Goal: Transaction & Acquisition: Book appointment/travel/reservation

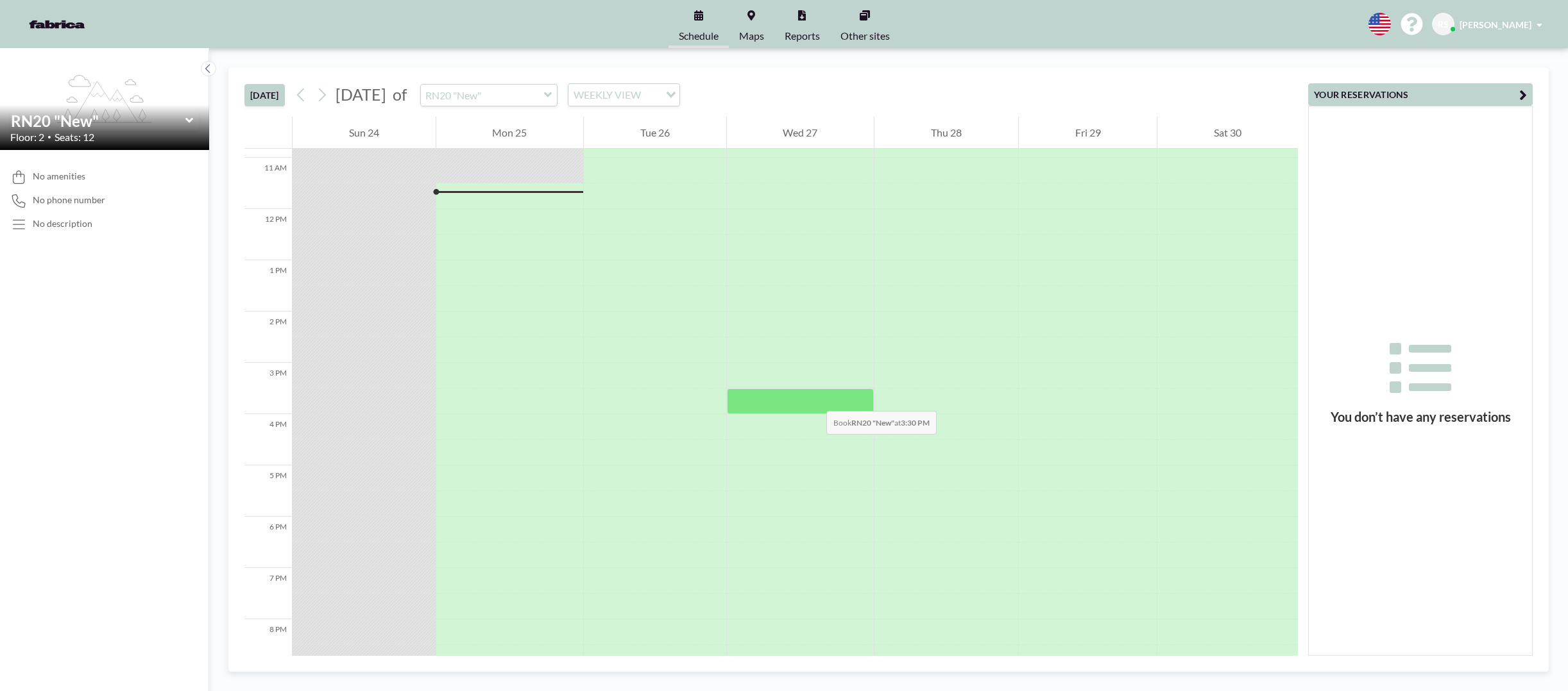
scroll to position [564, 0]
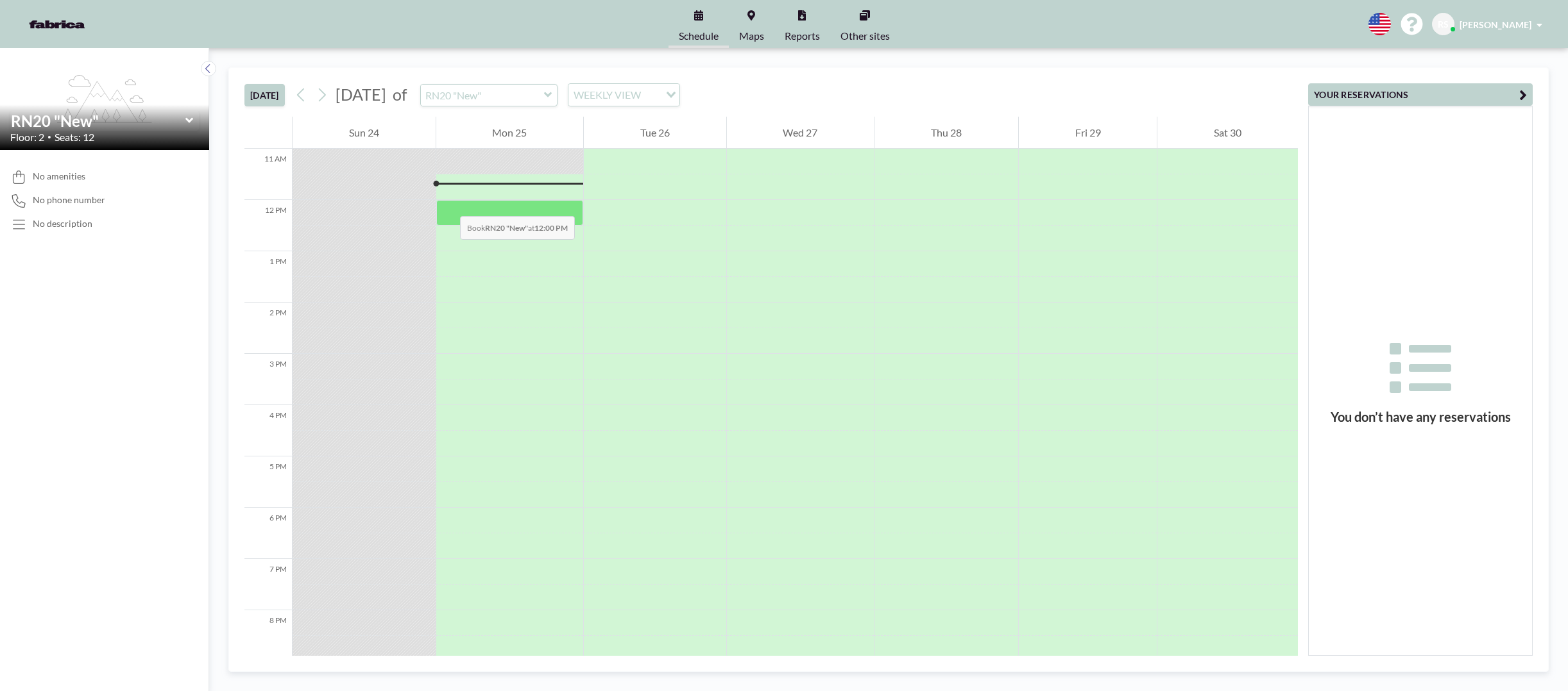
click at [447, 204] on div at bounding box center [510, 212] width 147 height 26
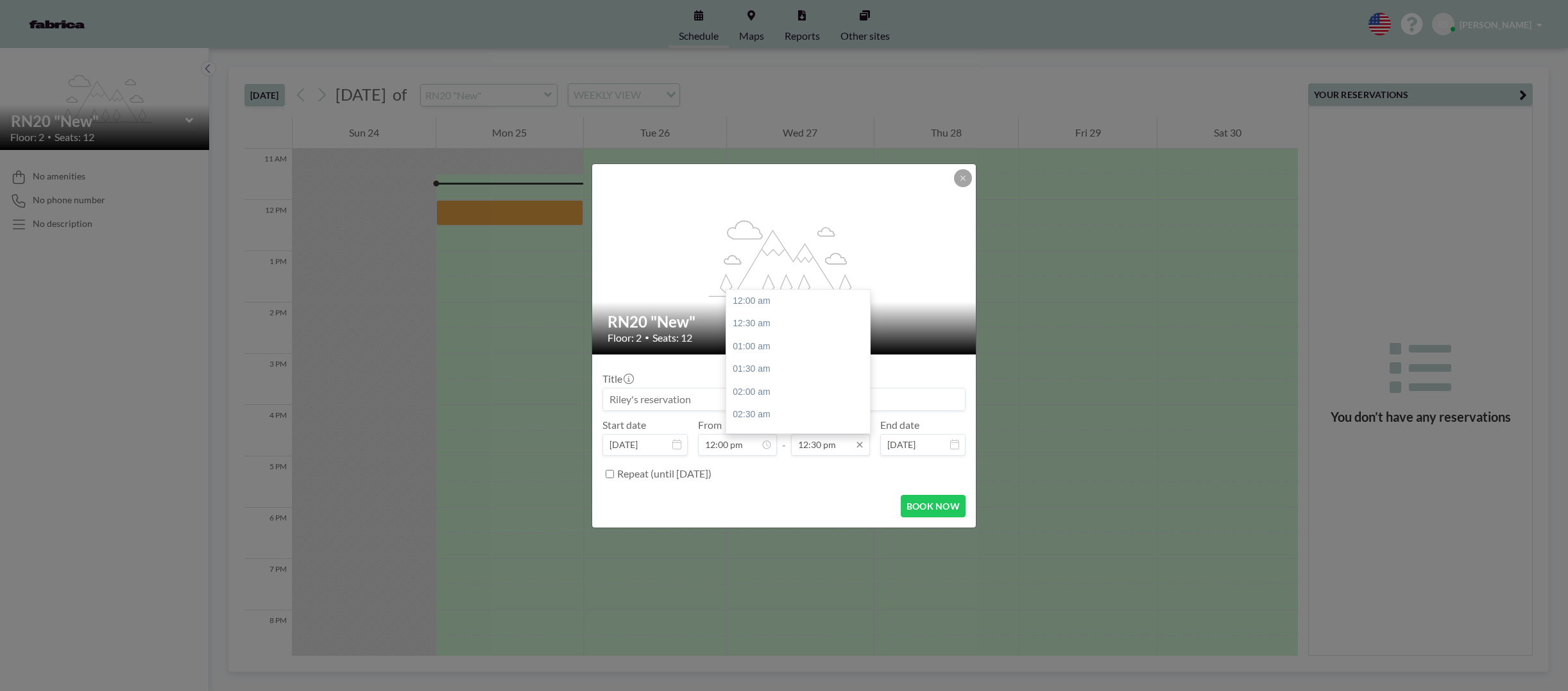
scroll to position [571, 0]
click at [834, 447] on input "12:30 pm" at bounding box center [830, 444] width 79 height 22
click at [744, 322] on div "01:00 pm" at bounding box center [800, 324] width 150 height 23
type input "01:00 pm"
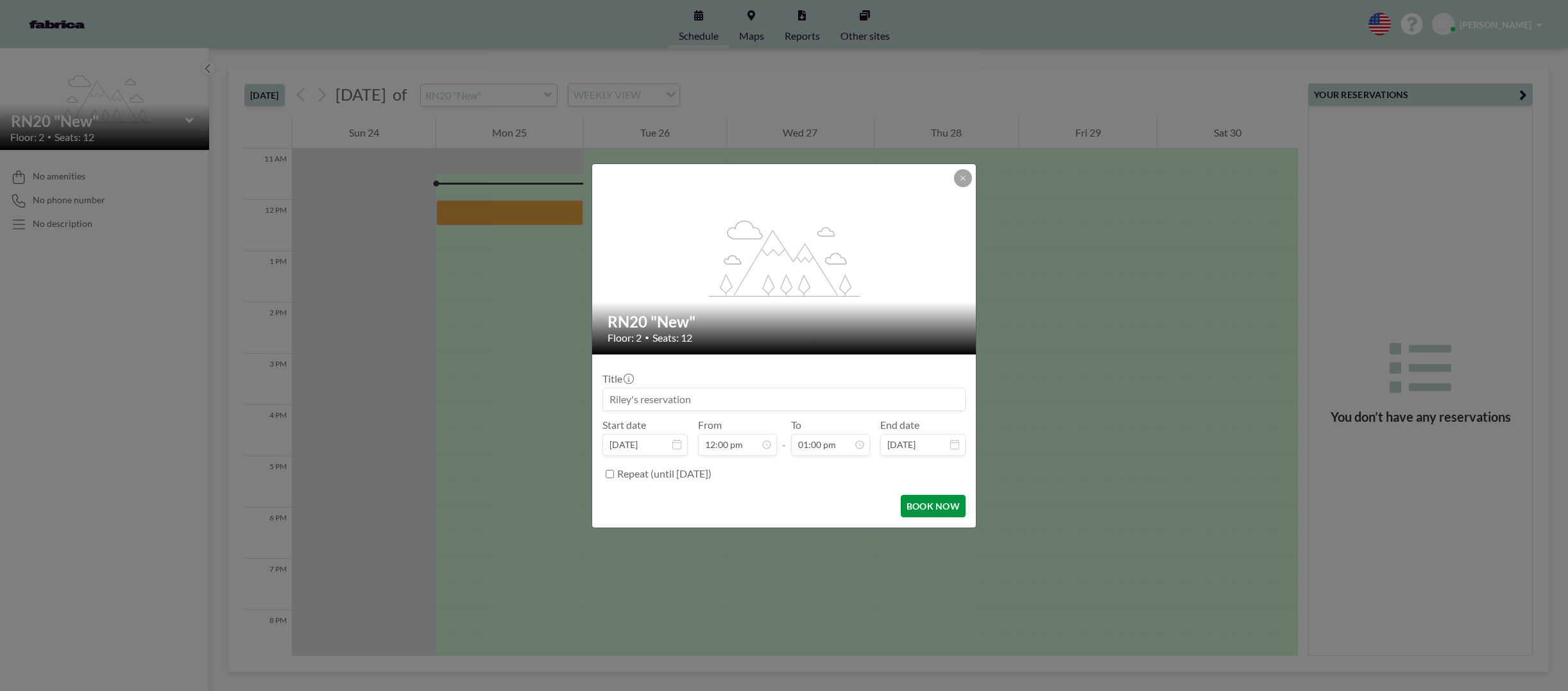
click at [920, 507] on button "BOOK NOW" at bounding box center [933, 506] width 65 height 22
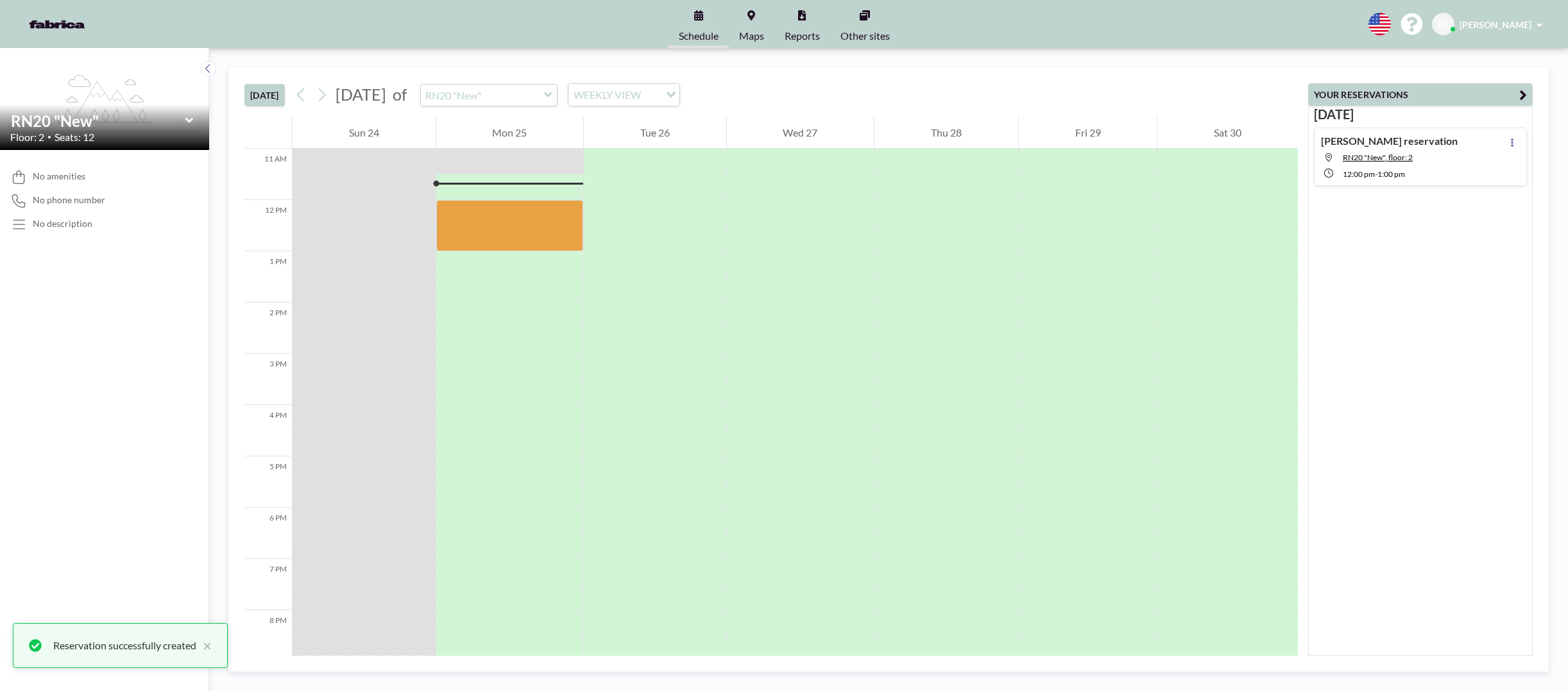
click at [750, 20] on link "Maps" at bounding box center [751, 24] width 46 height 48
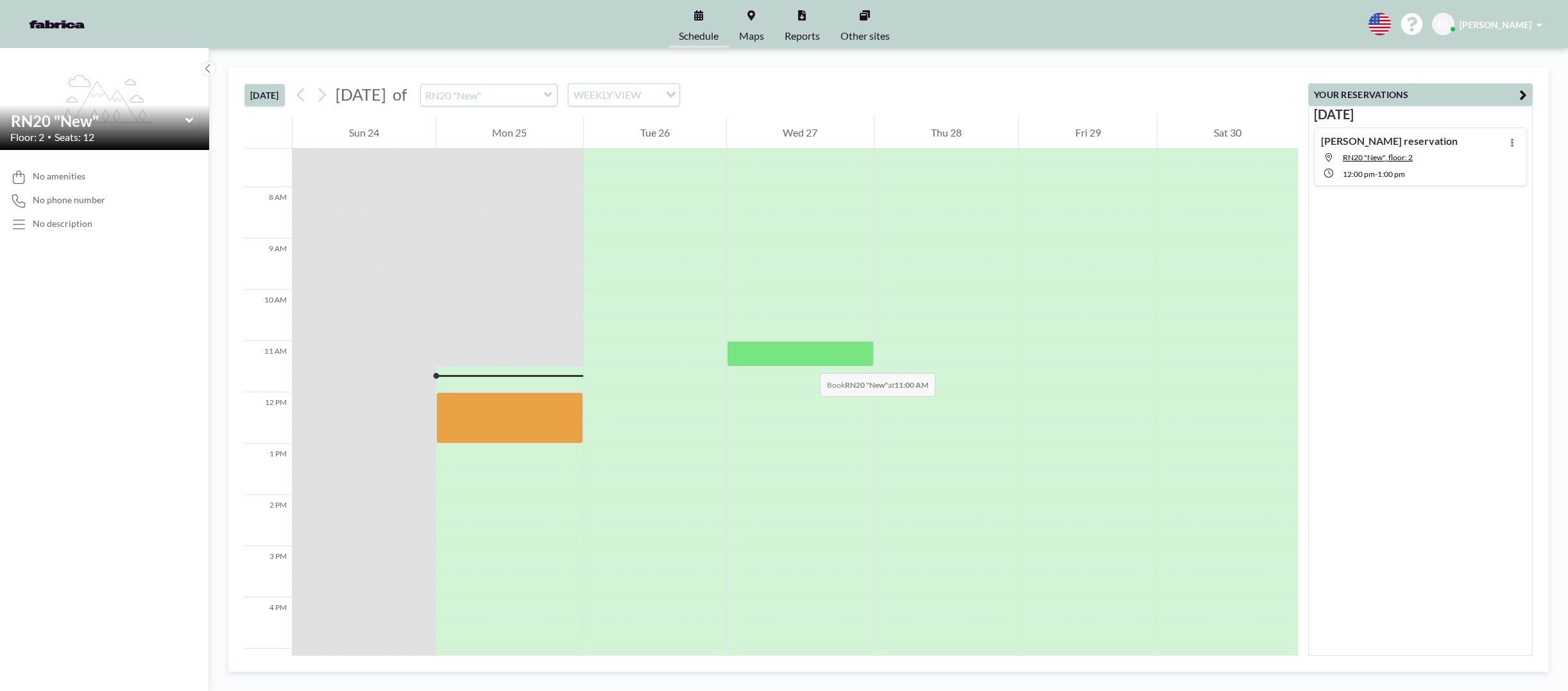
scroll to position [308, 0]
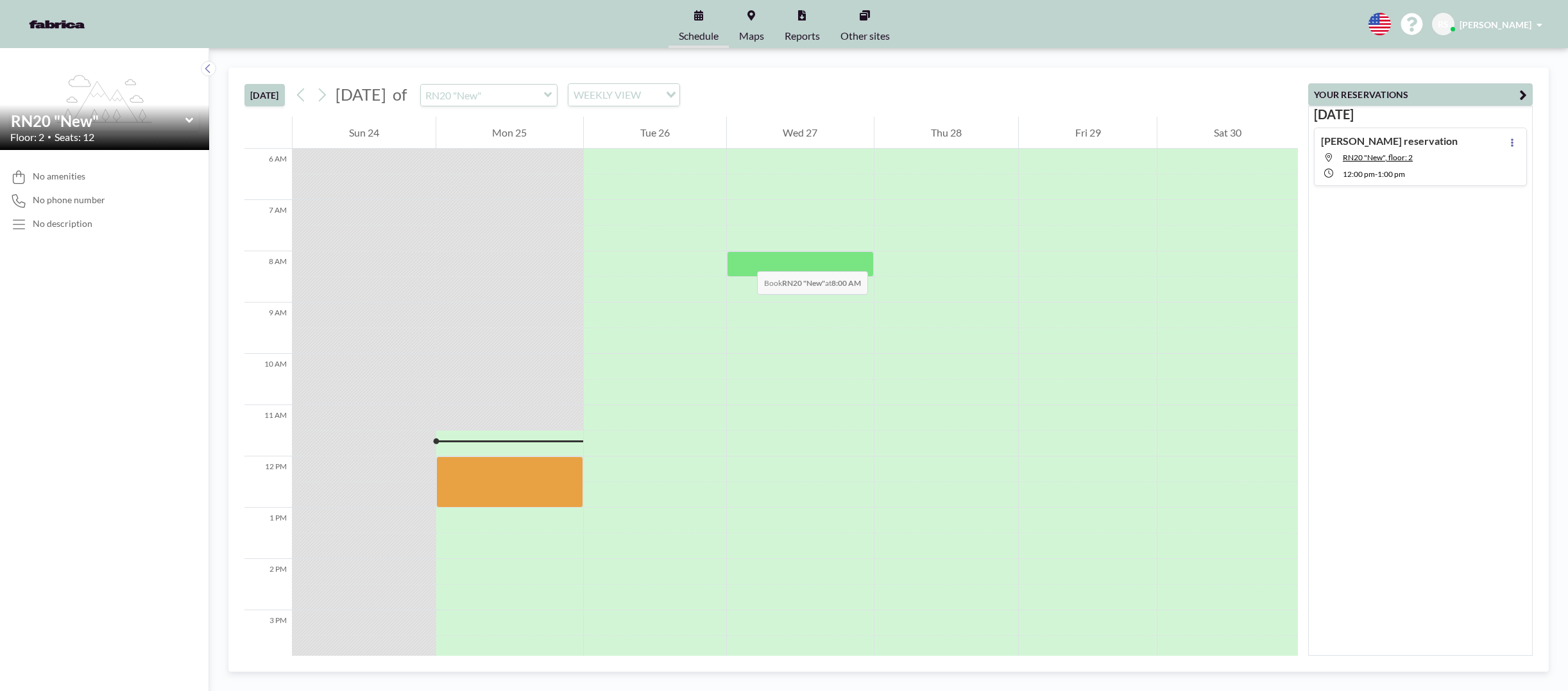
click at [744, 258] on div at bounding box center [800, 264] width 147 height 26
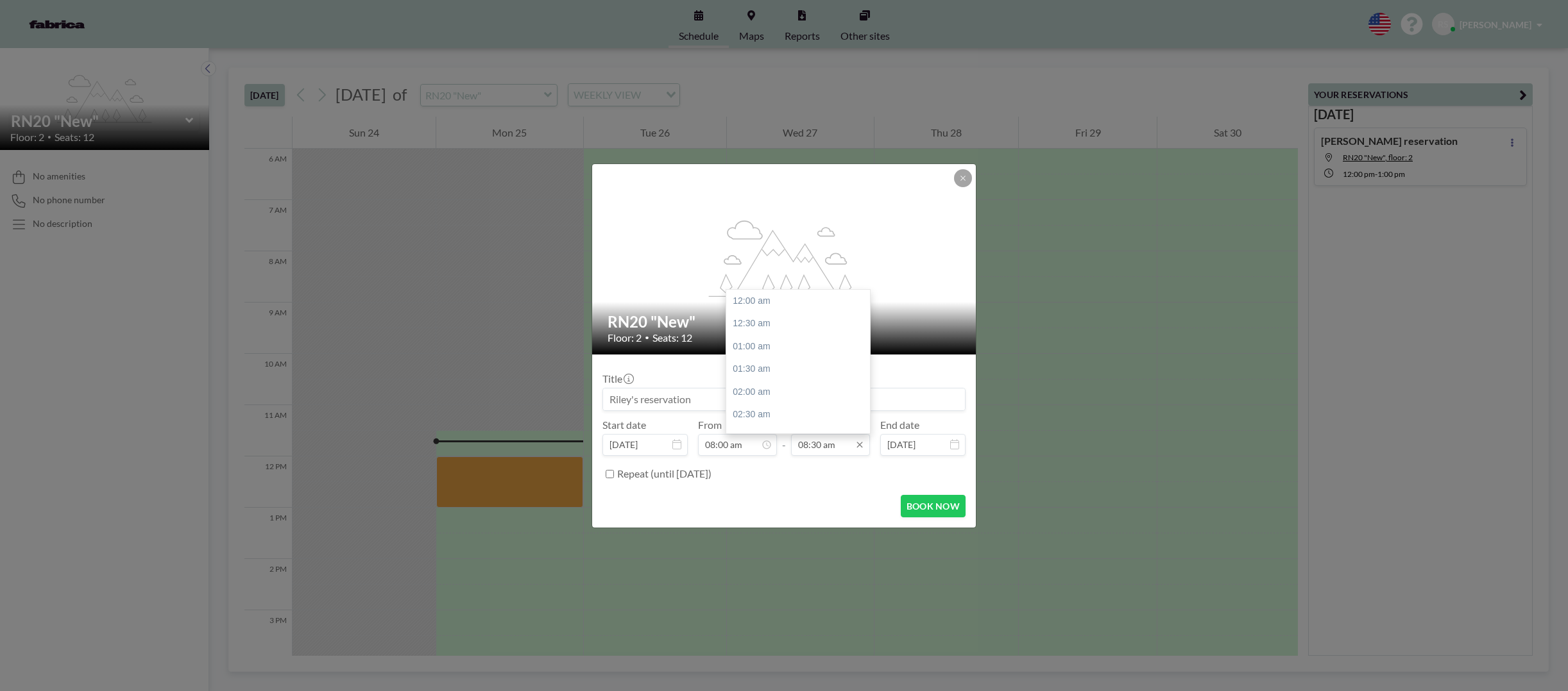
scroll to position [388, 0]
click at [758, 326] on div "09:00 am" at bounding box center [800, 324] width 150 height 23
type input "09:00 am"
click at [919, 509] on button "BOOK NOW" at bounding box center [933, 506] width 65 height 22
